Goal: Transaction & Acquisition: Download file/media

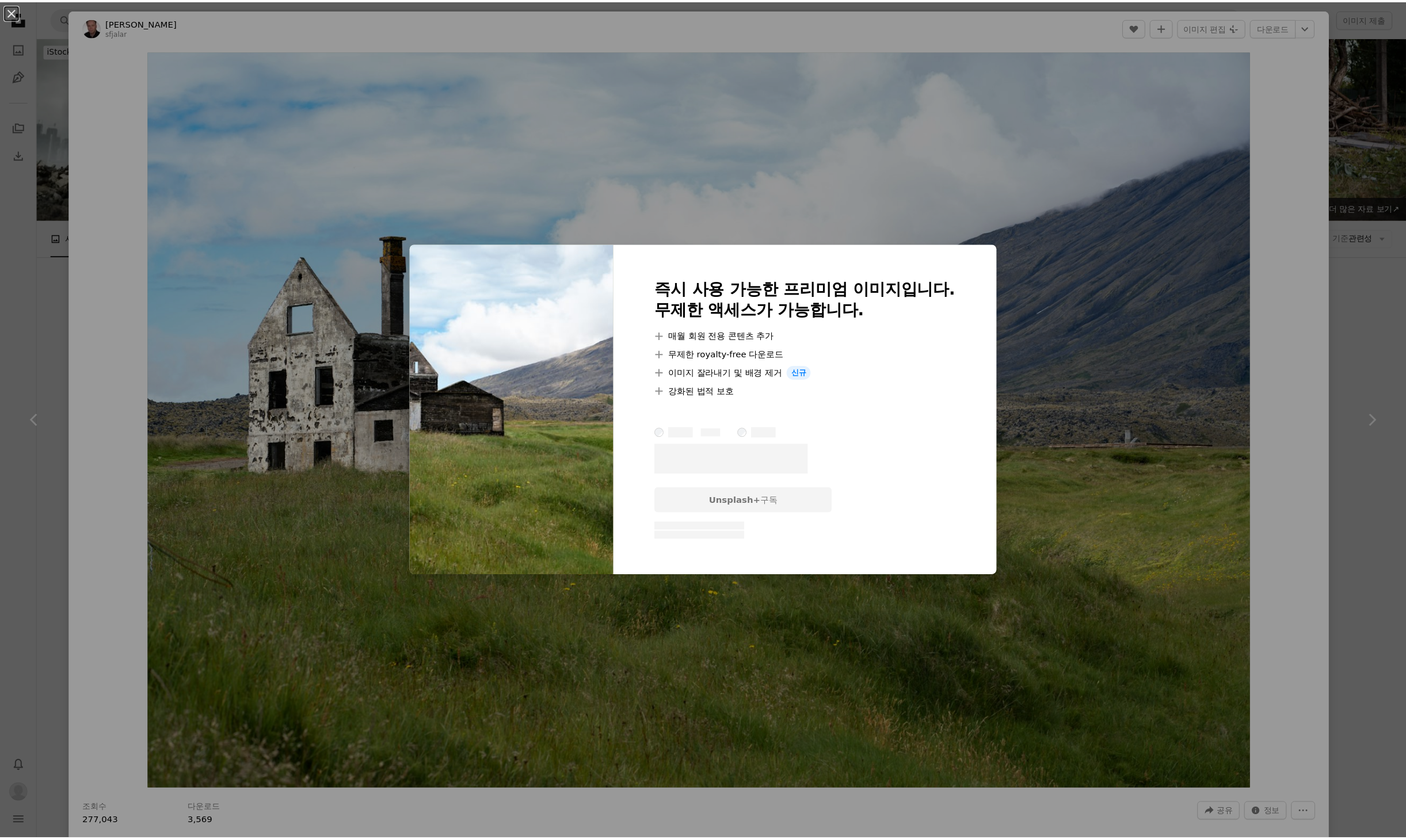
scroll to position [2590, 0]
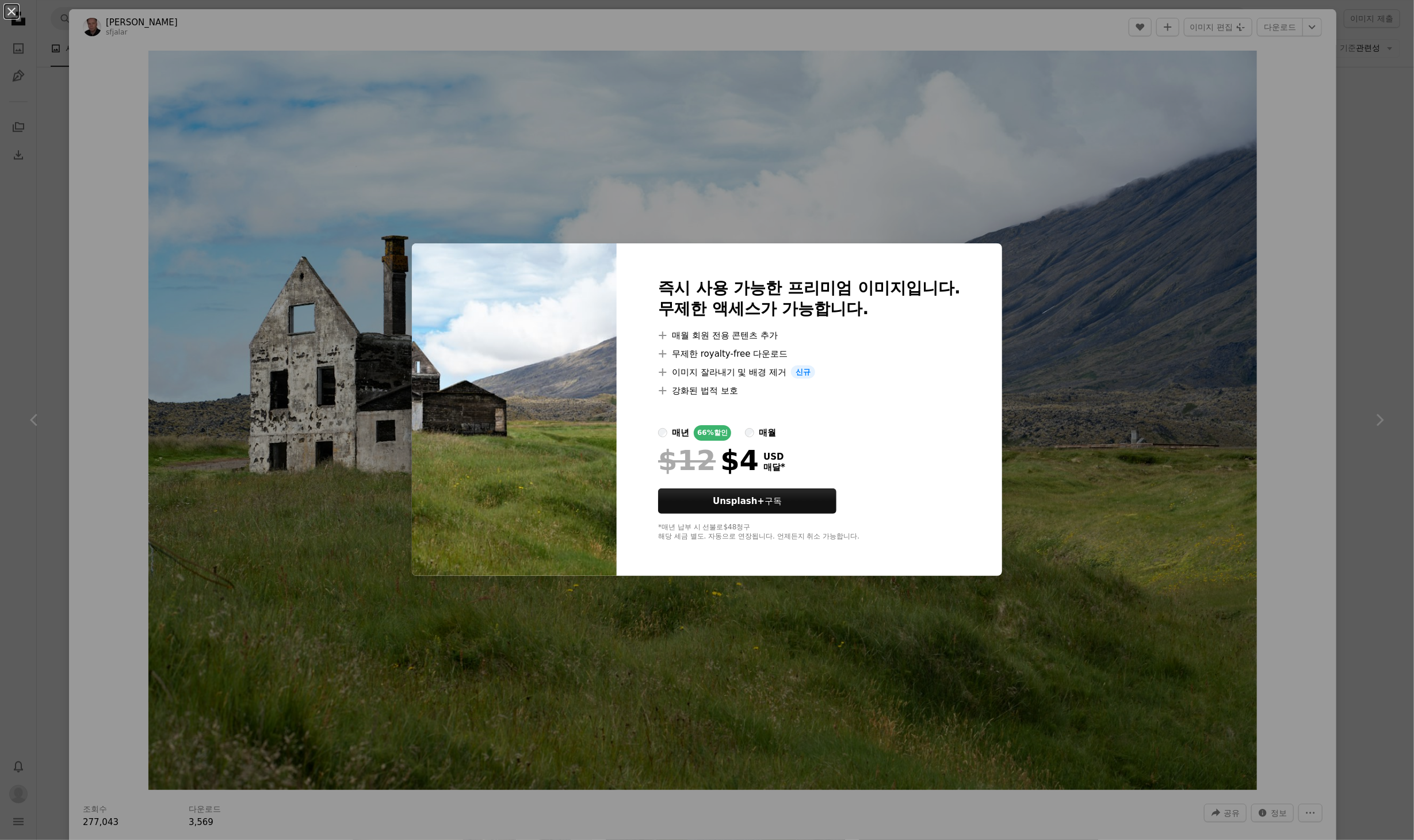
click at [594, 158] on div "An X shape 즉시 사용 가능한 프리미엄 이미지입니다. 무제한 액세스가 가능합니다. A plus sign 매월 회원 전용 콘텐츠 추가 A…" at bounding box center [707, 420] width 1414 height 840
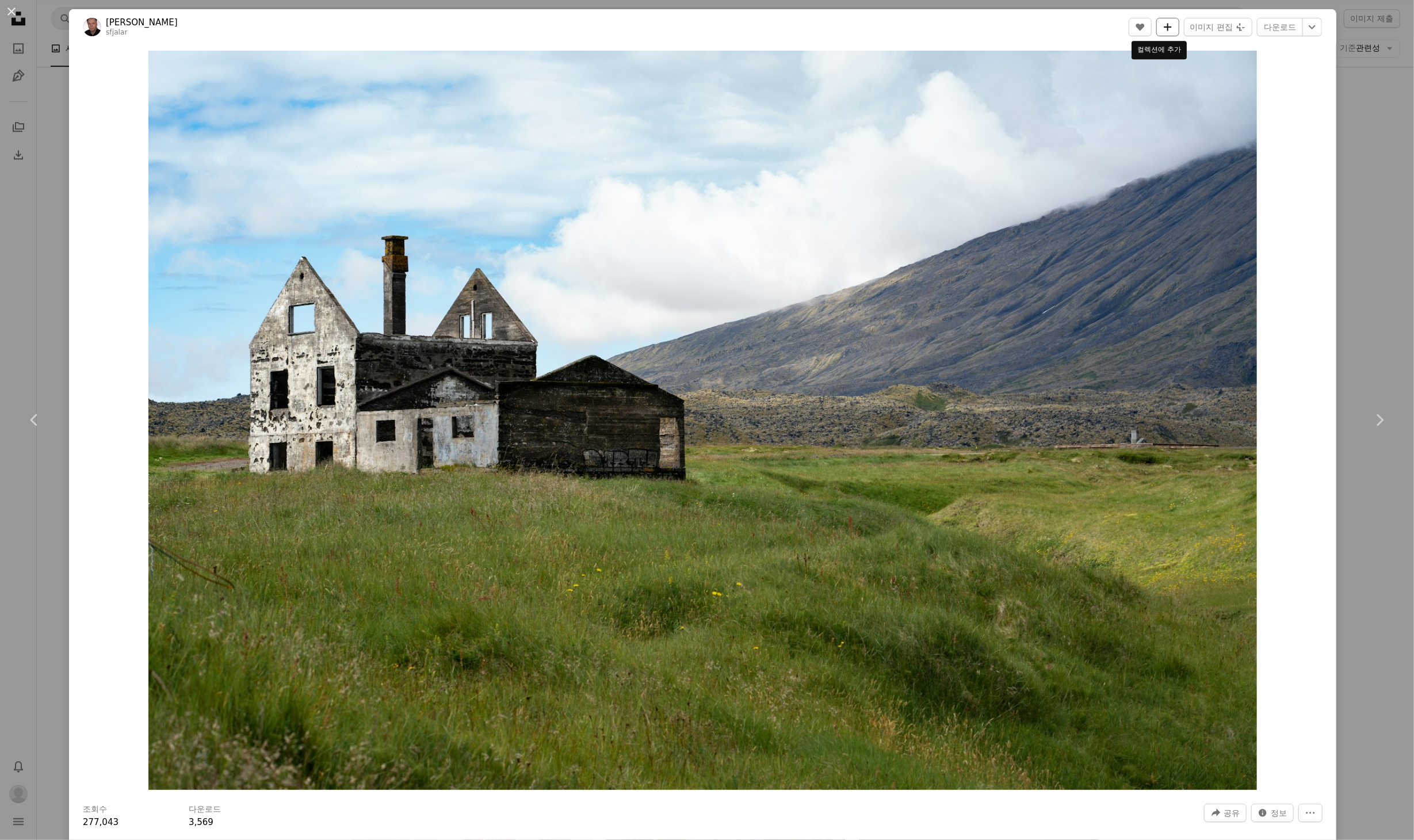
click at [1164, 27] on icon "컬렉션에 추가" at bounding box center [1168, 27] width 7 height 7
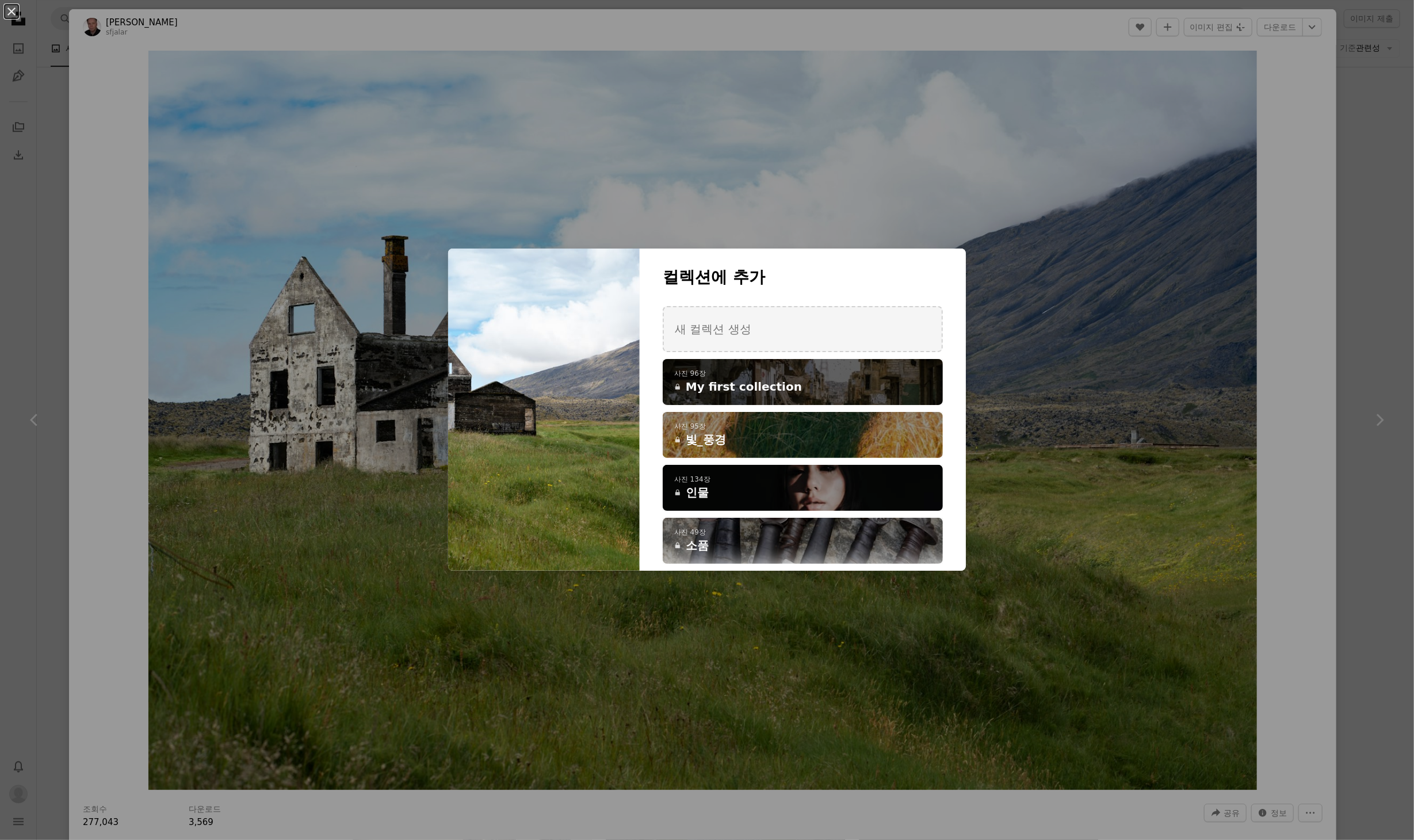
click at [720, 387] on span "My first collection" at bounding box center [744, 386] width 116 height 16
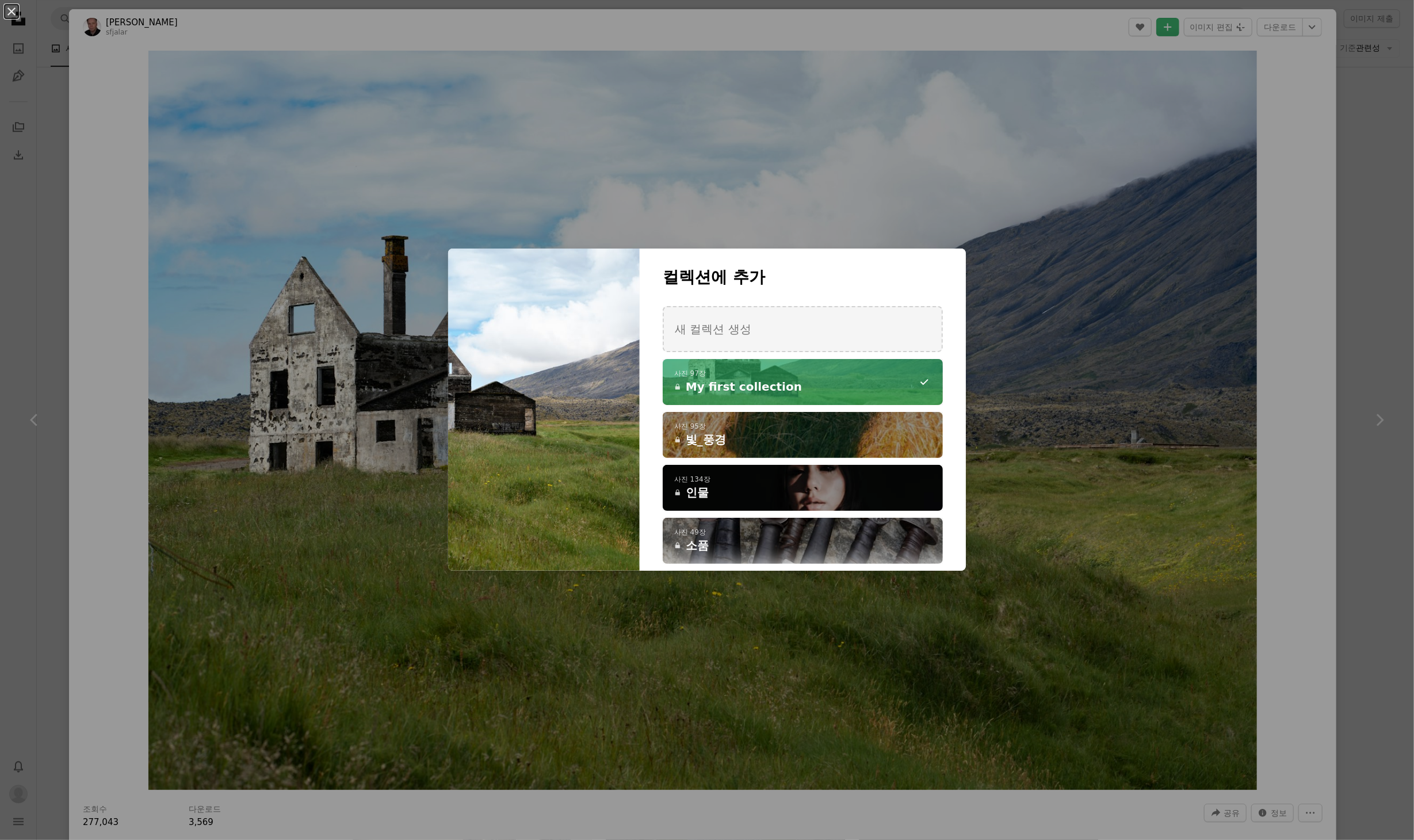
click at [1302, 25] on div "An X shape 컬렉션에 추가 새 컬렉션 생성 A checkmark A minus sign 사진 97장 A lock My first col…" at bounding box center [707, 420] width 1414 height 840
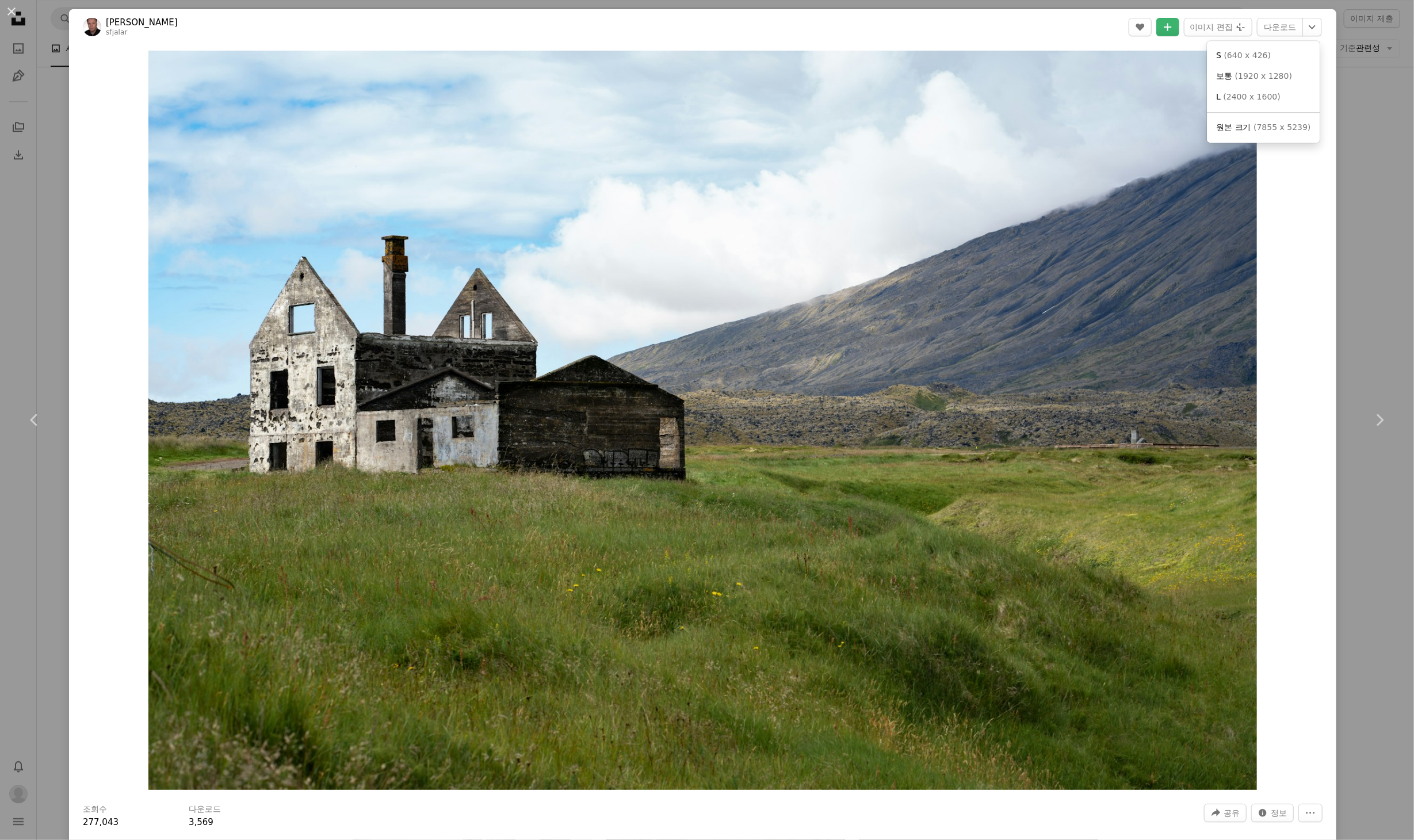
click at [1303, 25] on icon "Chevron down" at bounding box center [1312, 27] width 18 height 14
click at [1246, 93] on span "( 2400 x 1600 )" at bounding box center [1252, 96] width 57 height 9
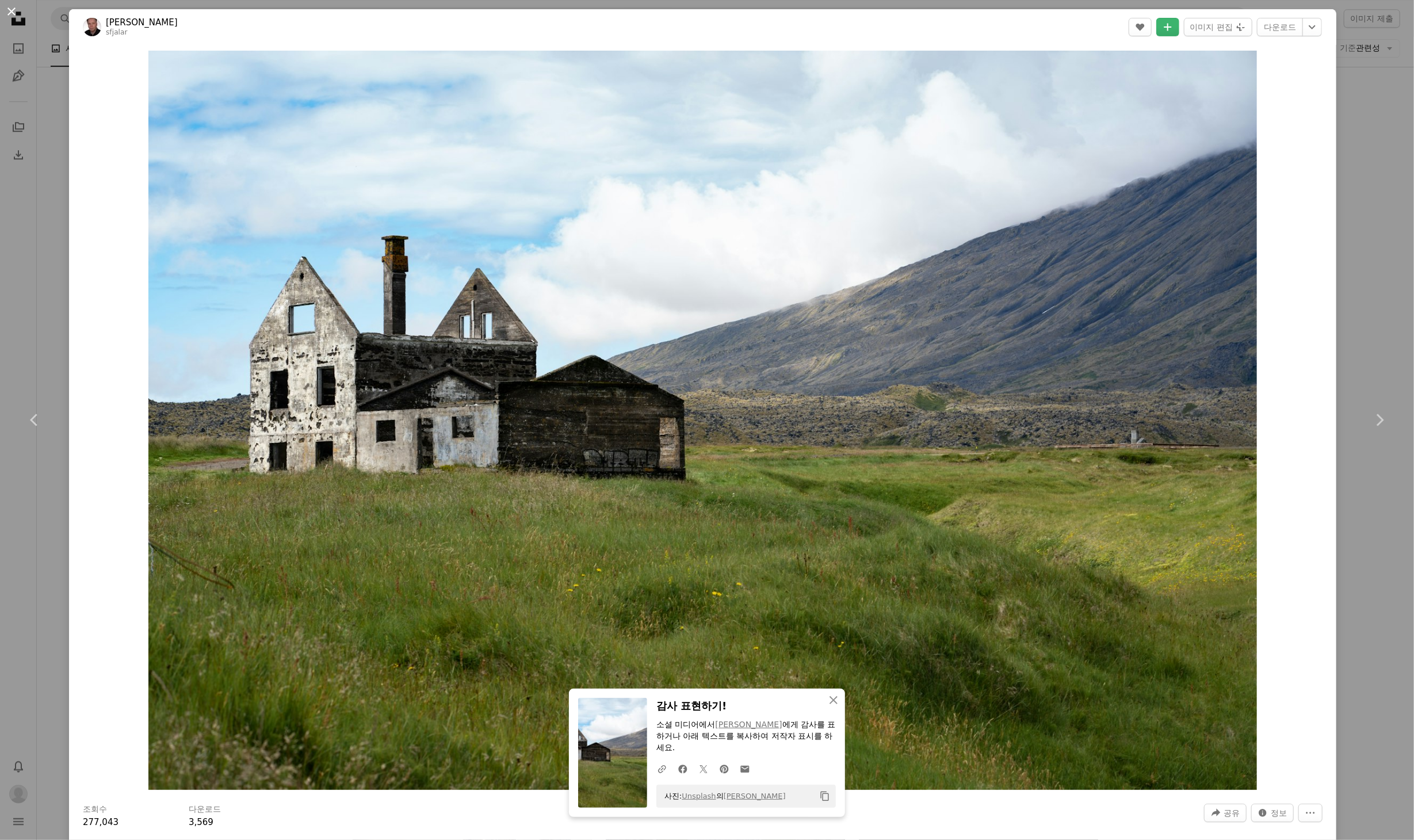
click at [17, 9] on button "An X shape" at bounding box center [11, 11] width 14 height 14
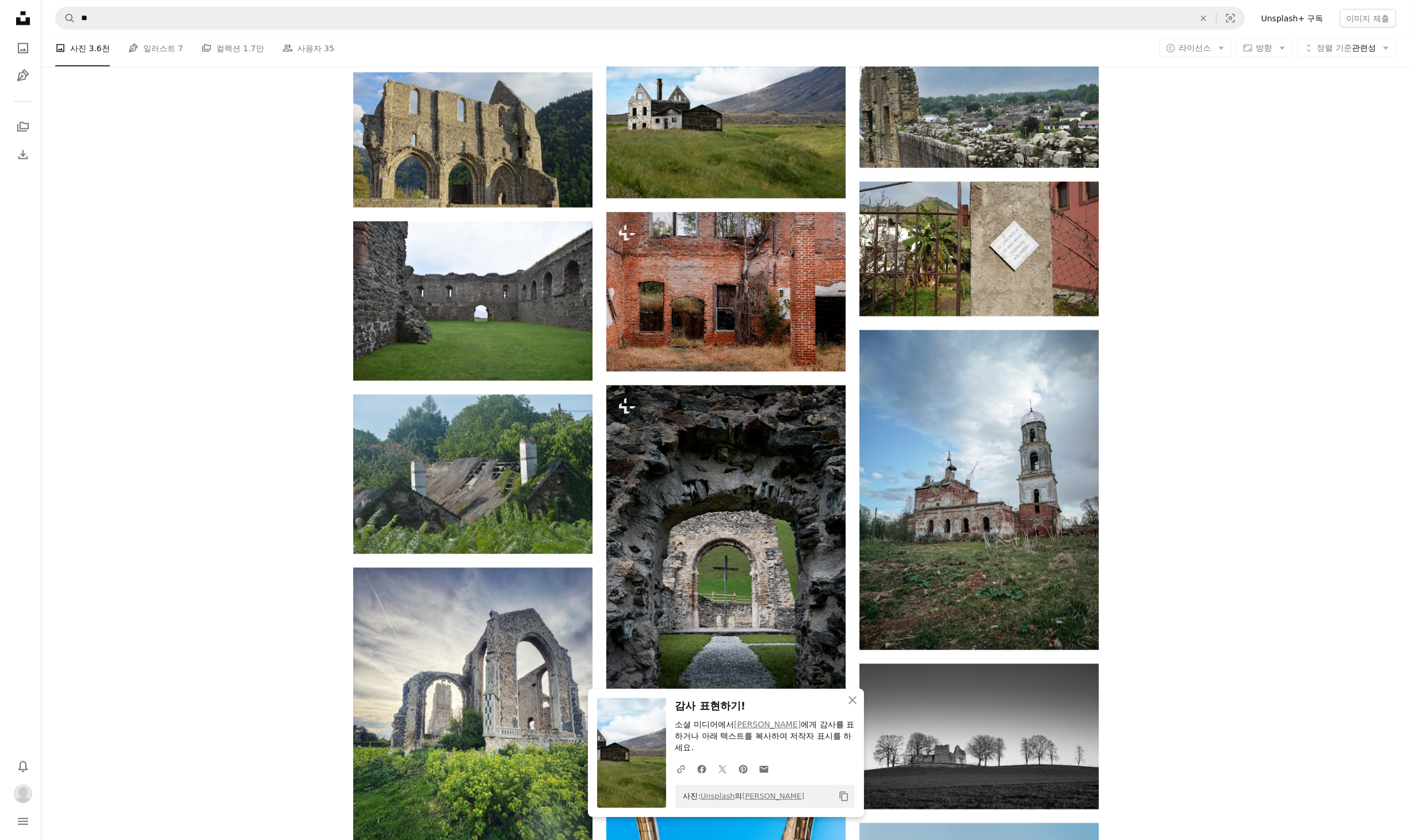
scroll to position [2935, 0]
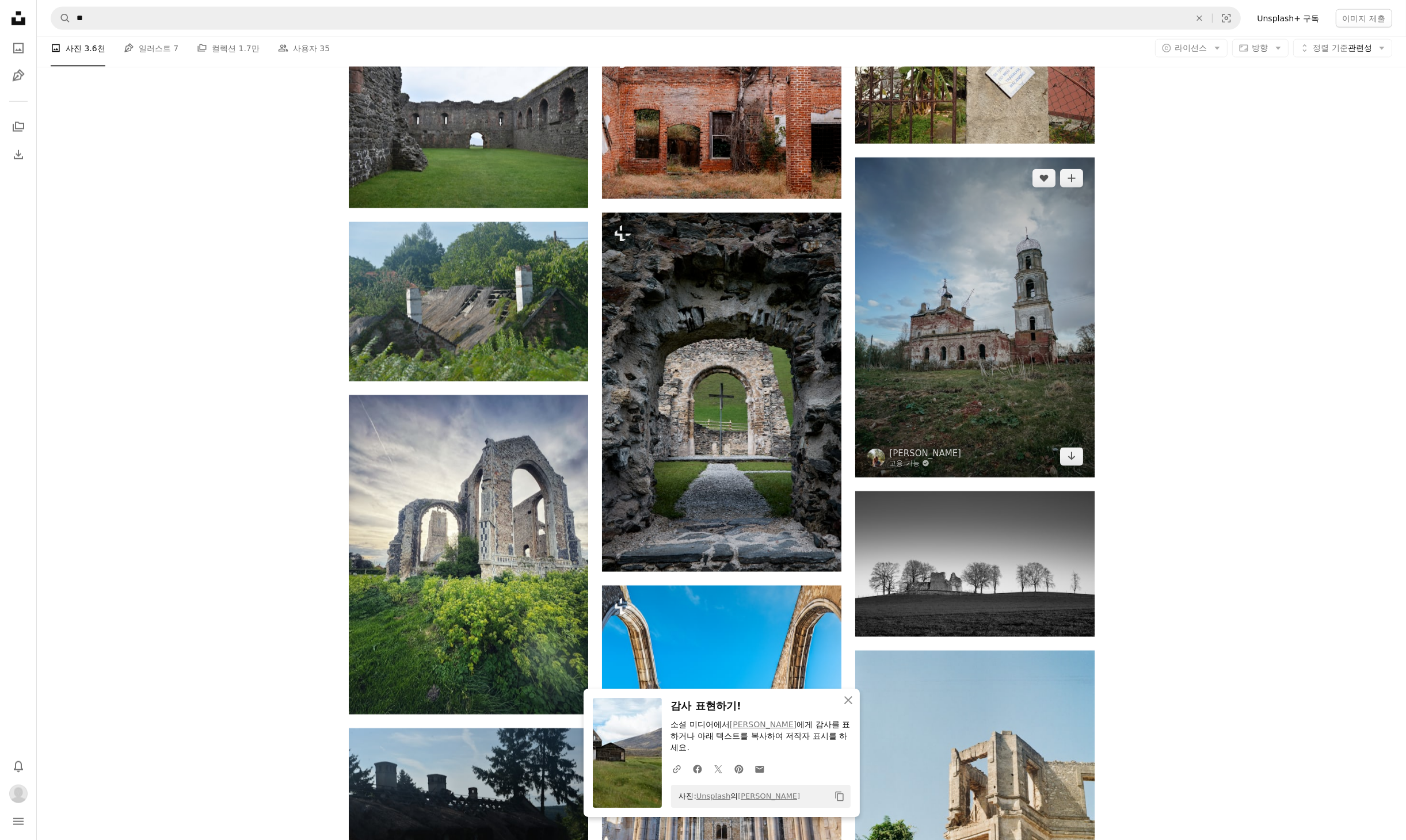
click at [983, 292] on img at bounding box center [975, 317] width 239 height 320
